Goal: Information Seeking & Learning: Understand process/instructions

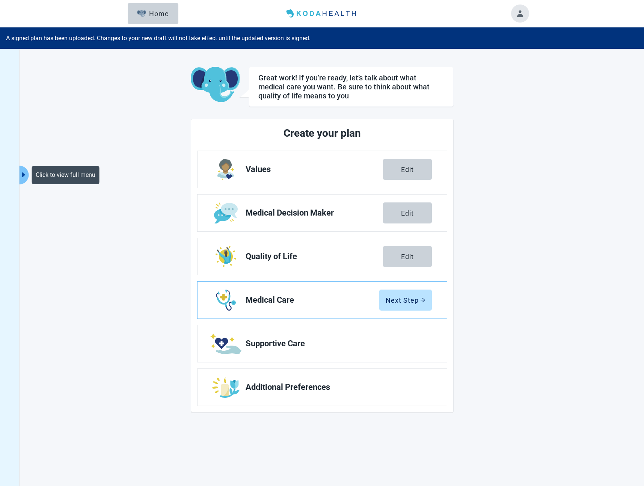
click at [24, 174] on icon "caret-right" at bounding box center [23, 174] width 3 height 5
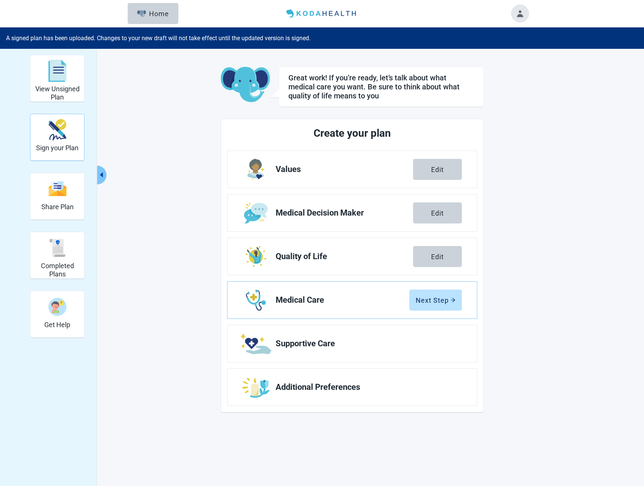
click at [58, 138] on img "Sign your Plan" at bounding box center [57, 129] width 18 height 21
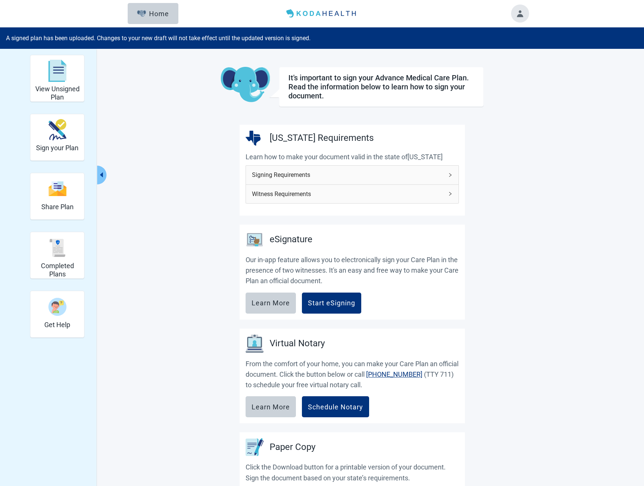
click at [360, 175] on span "Signing Requirements" at bounding box center [348, 174] width 192 height 9
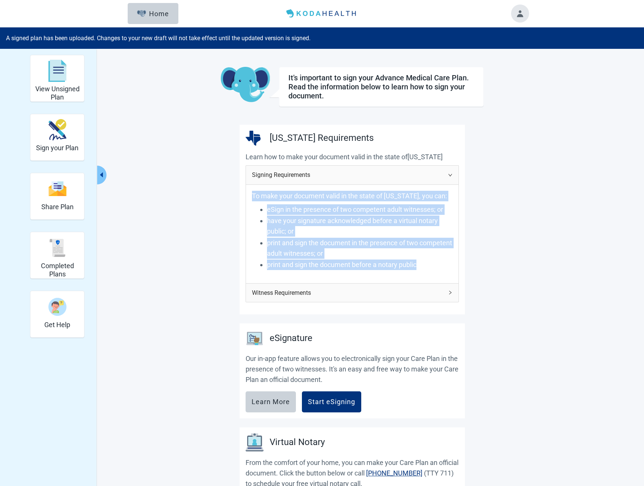
drag, startPoint x: 252, startPoint y: 196, endPoint x: 418, endPoint y: 264, distance: 179.1
click at [418, 264] on p "To make your document valid in the state of [US_STATE], you can: eSign in the p…" at bounding box center [352, 231] width 201 height 80
copy p "To make your document valid in the state of [US_STATE], you can: eSign in the p…"
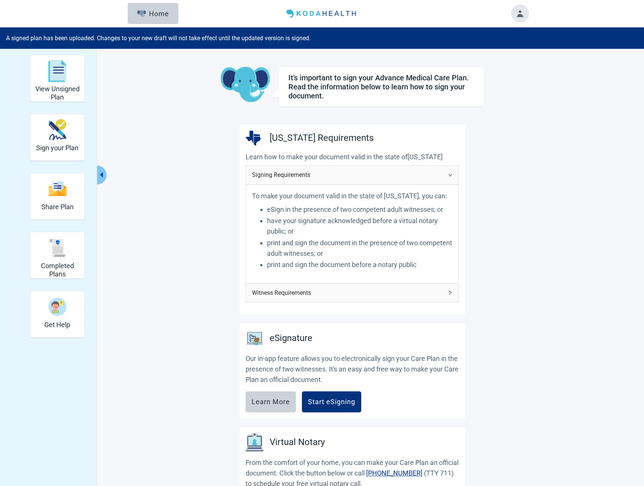
click at [286, 292] on span "Witness Requirements" at bounding box center [348, 292] width 192 height 9
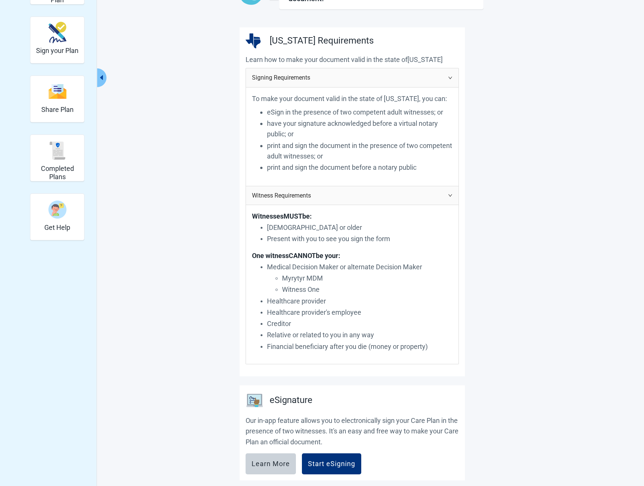
scroll to position [109, 0]
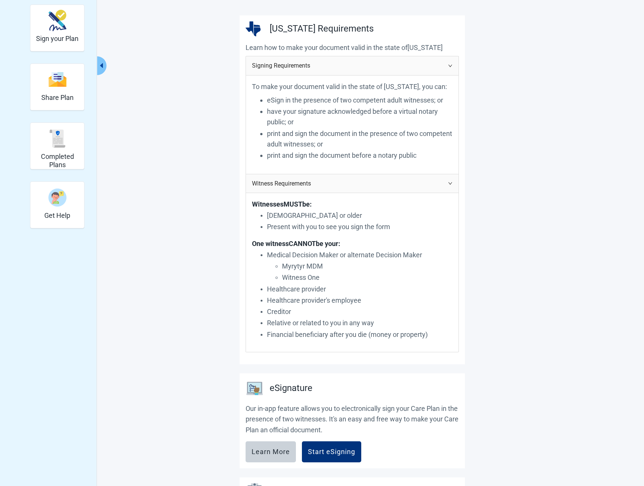
click at [266, 206] on text "Witnesses" at bounding box center [268, 204] width 32 height 8
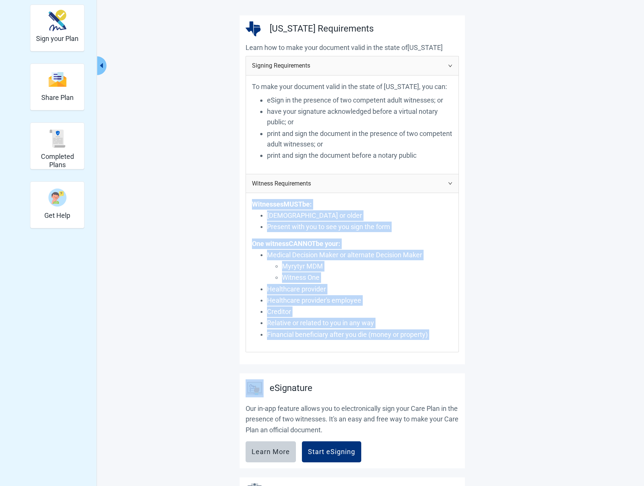
drag, startPoint x: 266, startPoint y: 206, endPoint x: 442, endPoint y: 335, distance: 218.7
click at [442, 336] on p "Witnesses MUST be: [DEMOGRAPHIC_DATA] or older Present with you to see you sign…" at bounding box center [352, 269] width 201 height 141
copy div "Witnesses MUST be: [DEMOGRAPHIC_DATA] or older Present with you to see you sign…"
